Goal: Transaction & Acquisition: Download file/media

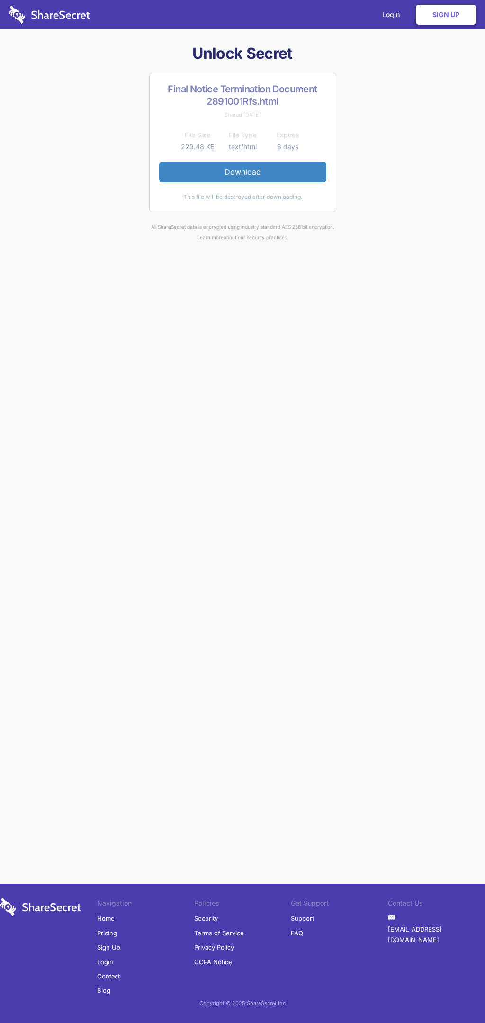
click at [243, 172] on link "Download" at bounding box center [242, 172] width 167 height 20
